Goal: Information Seeking & Learning: Learn about a topic

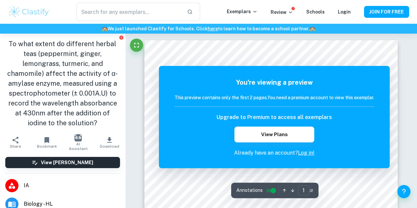
click at [185, 108] on div "You're viewing a preview This preview contains only the first 2 pages. You need…" at bounding box center [274, 116] width 200 height 79
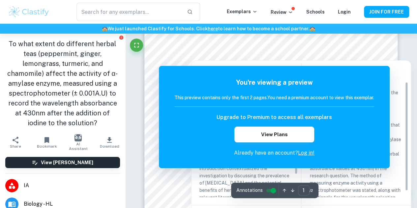
scroll to position [37, 0]
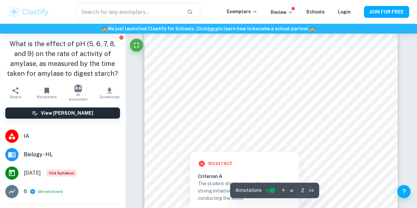
scroll to position [489, 0]
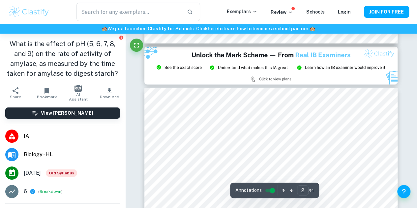
type input "3"
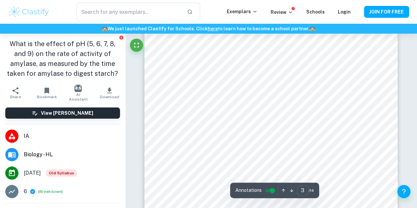
scroll to position [878, 0]
